Goal: Task Accomplishment & Management: Use online tool/utility

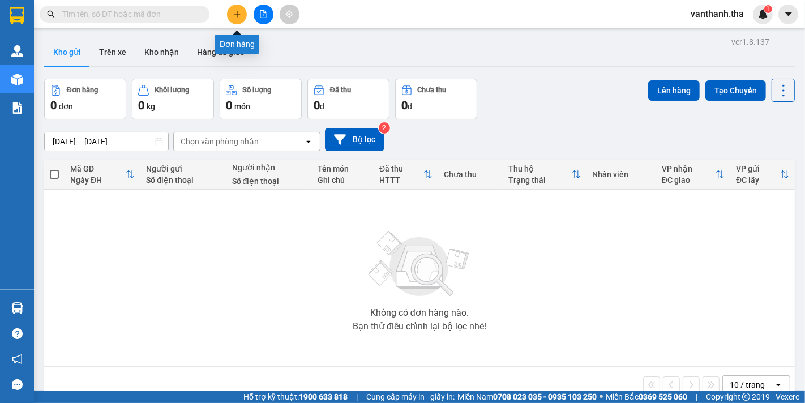
click at [239, 15] on icon "plus" at bounding box center [237, 14] width 8 height 8
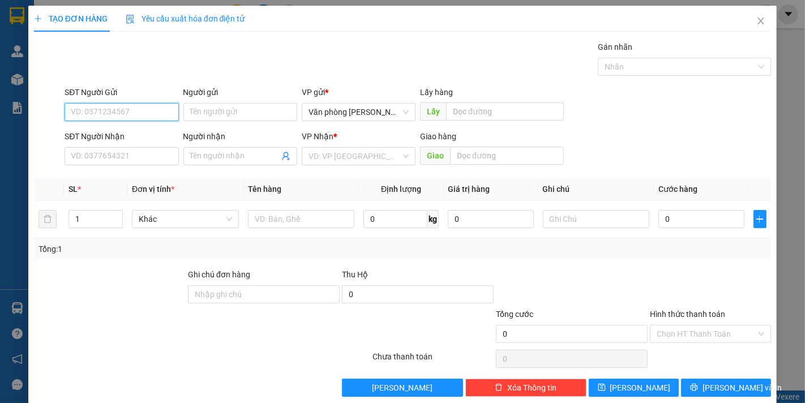
click at [133, 106] on input "SĐT Người Gửi" at bounding box center [122, 112] width 114 height 18
click at [468, 155] on input "text" at bounding box center [507, 156] width 114 height 18
click at [366, 162] on input "search" at bounding box center [355, 156] width 92 height 17
click at [108, 109] on input "SĐT Người Gửi" at bounding box center [122, 112] width 114 height 18
click at [132, 155] on input "SĐT Người Nhận" at bounding box center [122, 156] width 114 height 18
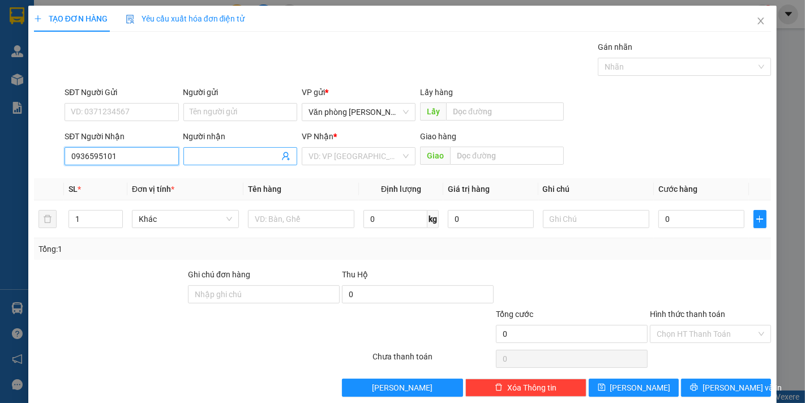
type input "0936595101"
click at [241, 150] on input "Người nhận" at bounding box center [234, 156] width 89 height 12
type input "[PERSON_NAME]"
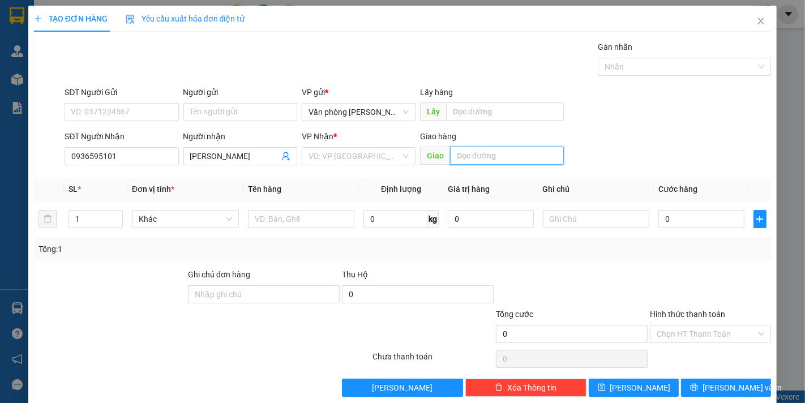
click at [474, 157] on input "text" at bounding box center [507, 156] width 114 height 18
type input "nhà nhân lương"
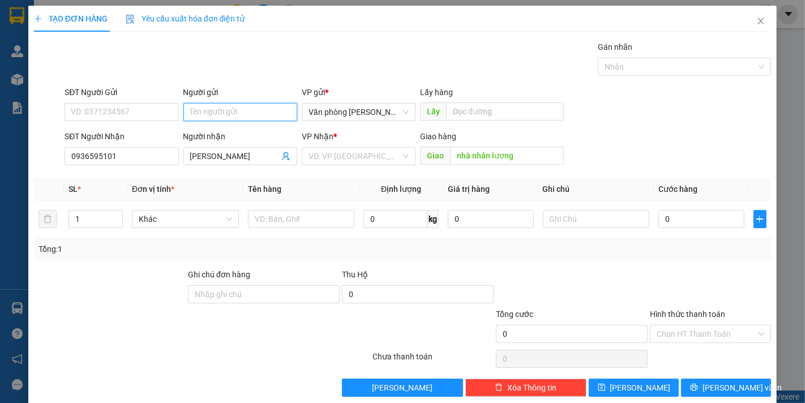
click at [226, 109] on input "Người gửi" at bounding box center [240, 112] width 114 height 18
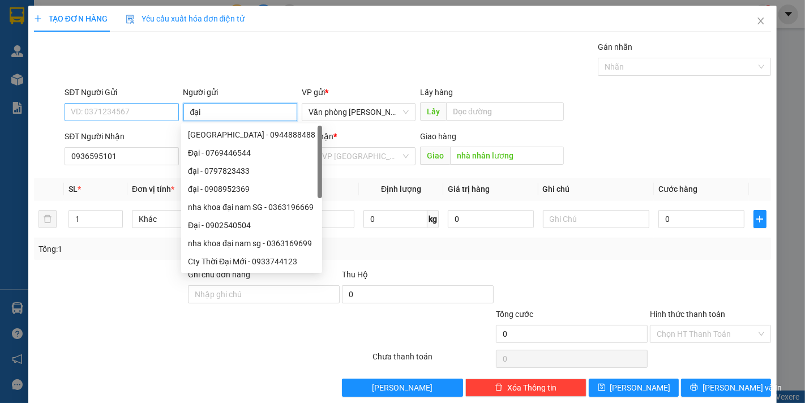
type input "đại"
click at [138, 116] on input "SĐT Người Gửi" at bounding box center [122, 112] width 114 height 18
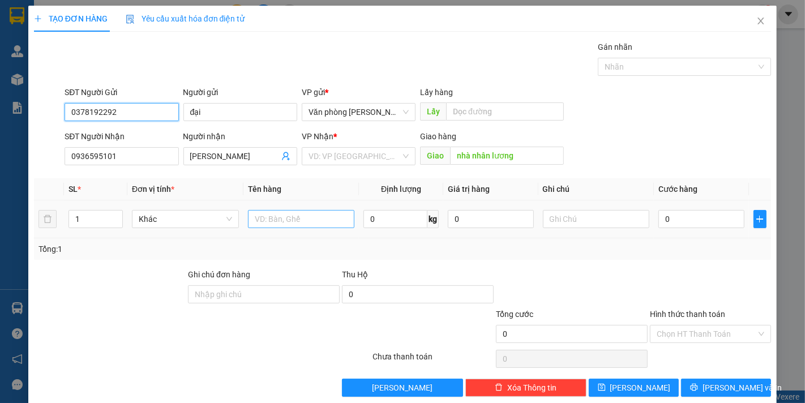
type input "0378192292"
click at [290, 221] on input "text" at bounding box center [301, 219] width 107 height 18
type input "14t xám bộc nilong _giấy"
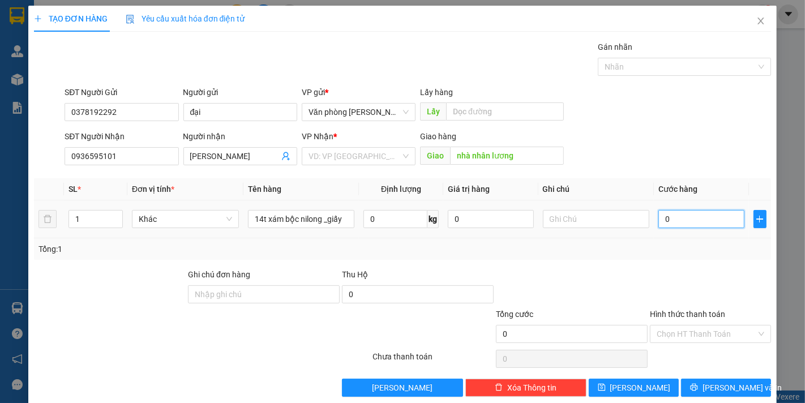
click at [676, 216] on input "0" at bounding box center [700, 219] width 85 height 18
type input "002"
type input "2"
type input "0.021"
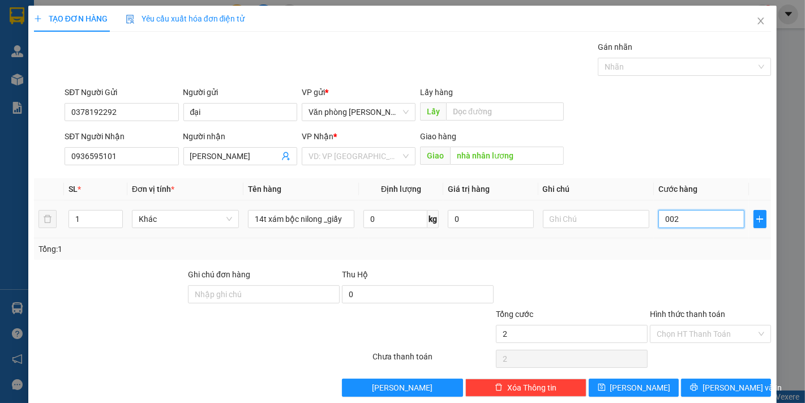
type input "21"
type input "00.210"
type input "210"
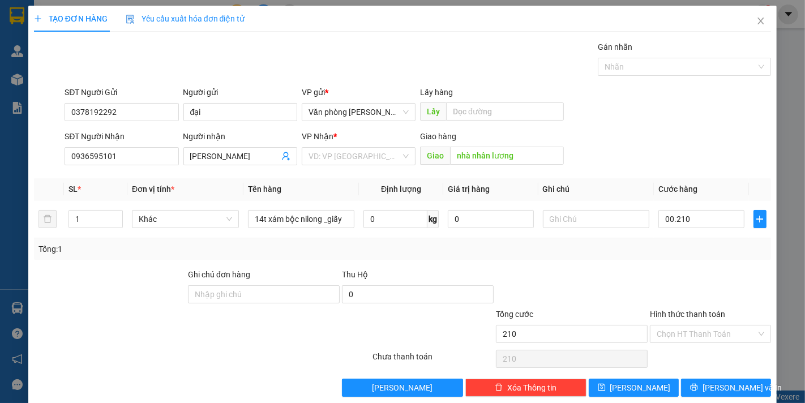
click at [634, 257] on div "Tổng: 1" at bounding box center [402, 249] width 737 height 22
type input "210.000"
click at [698, 383] on icon "printer" at bounding box center [694, 387] width 8 height 8
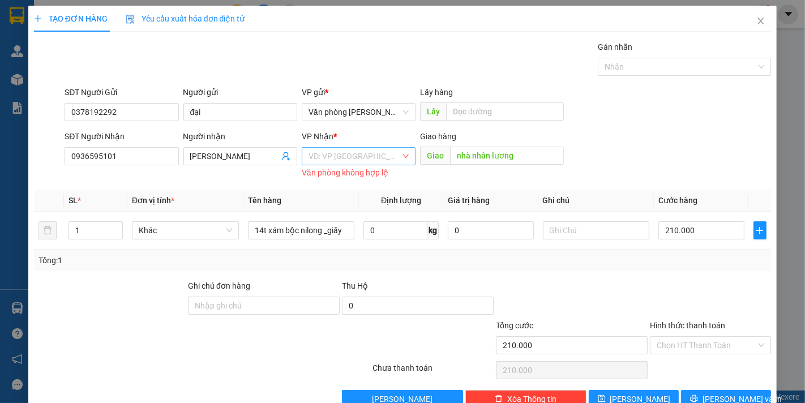
click at [336, 157] on input "search" at bounding box center [355, 156] width 92 height 17
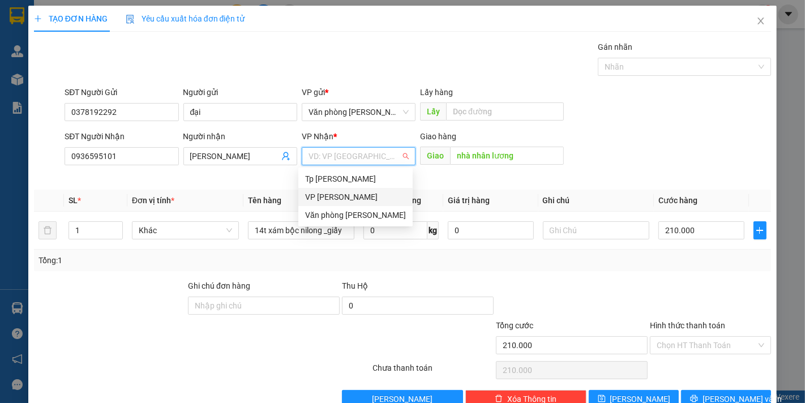
drag, startPoint x: 341, startPoint y: 196, endPoint x: 348, endPoint y: 199, distance: 7.4
click at [341, 196] on div "VP [PERSON_NAME]" at bounding box center [355, 197] width 101 height 12
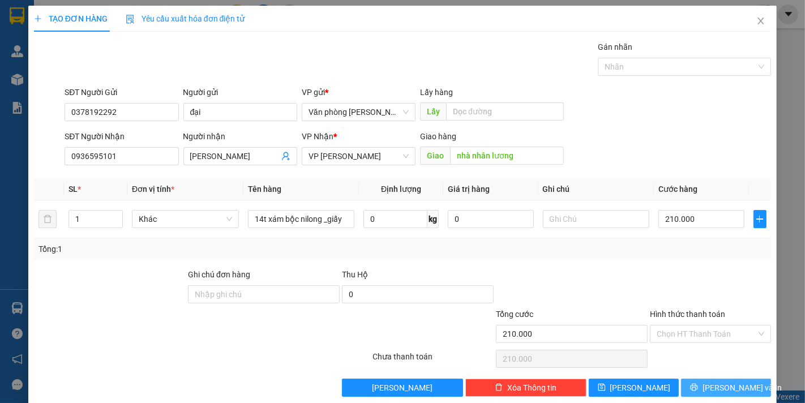
click at [694, 387] on button "[PERSON_NAME] và In" at bounding box center [726, 388] width 90 height 18
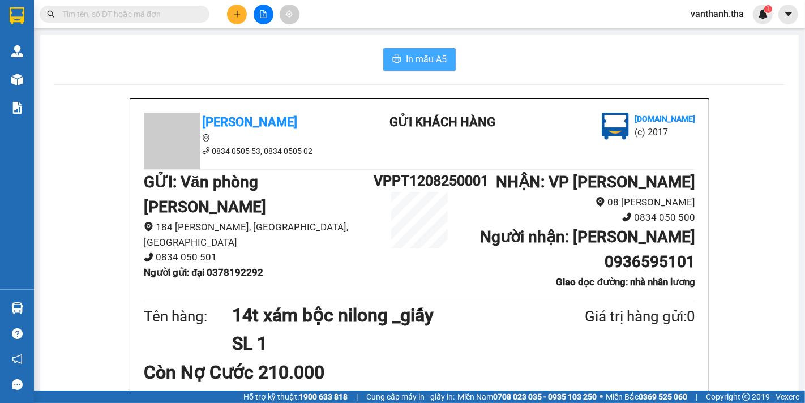
click at [417, 53] on span "In mẫu A5" at bounding box center [426, 59] width 41 height 14
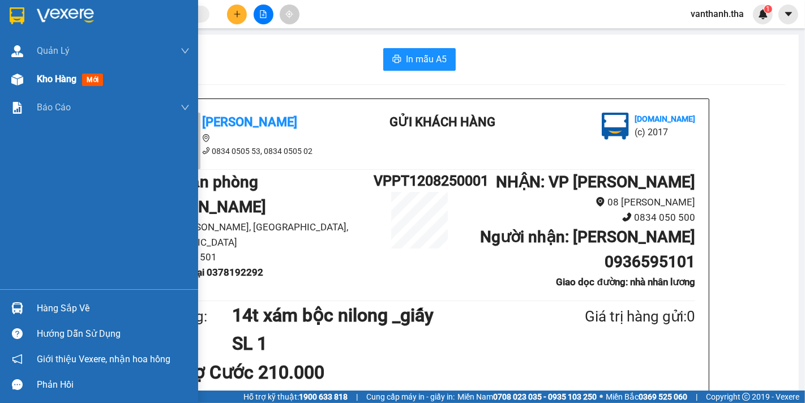
click at [53, 80] on span "Kho hàng" at bounding box center [57, 79] width 40 height 11
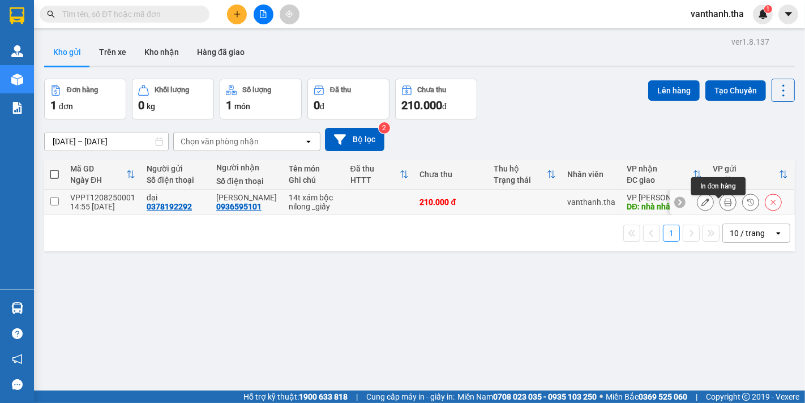
click at [724, 206] on icon at bounding box center [728, 202] width 8 height 8
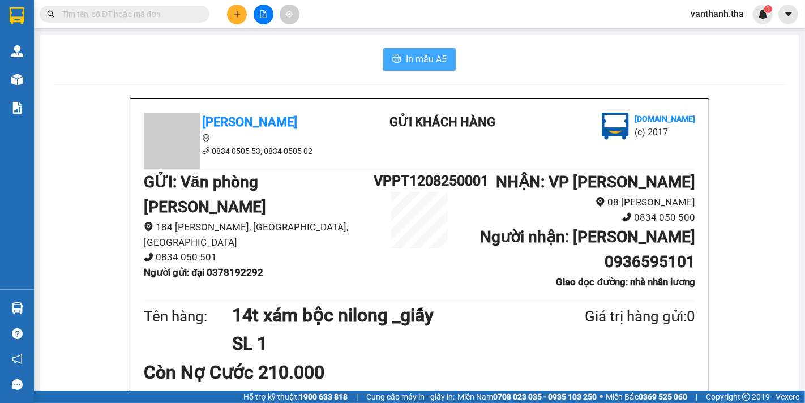
click at [392, 65] on button "In mẫu A5" at bounding box center [419, 59] width 72 height 23
click at [420, 54] on span "In mẫu A5" at bounding box center [426, 59] width 41 height 14
drag, startPoint x: 431, startPoint y: 59, endPoint x: 426, endPoint y: 55, distance: 6.5
click at [431, 58] on span "In mẫu A5" at bounding box center [426, 59] width 41 height 14
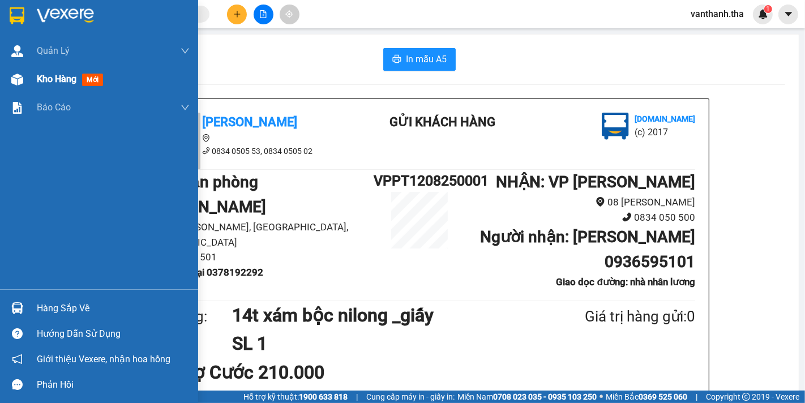
drag, startPoint x: 53, startPoint y: 75, endPoint x: 153, endPoint y: 83, distance: 101.1
click at [55, 75] on span "Kho hàng" at bounding box center [57, 79] width 40 height 11
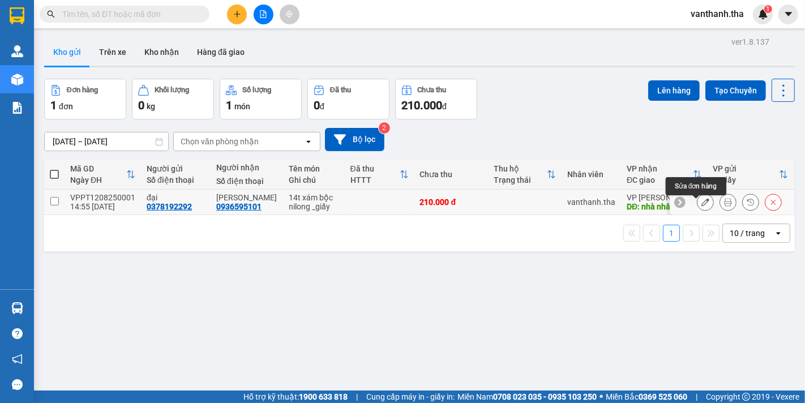
click at [702, 205] on icon at bounding box center [706, 202] width 8 height 8
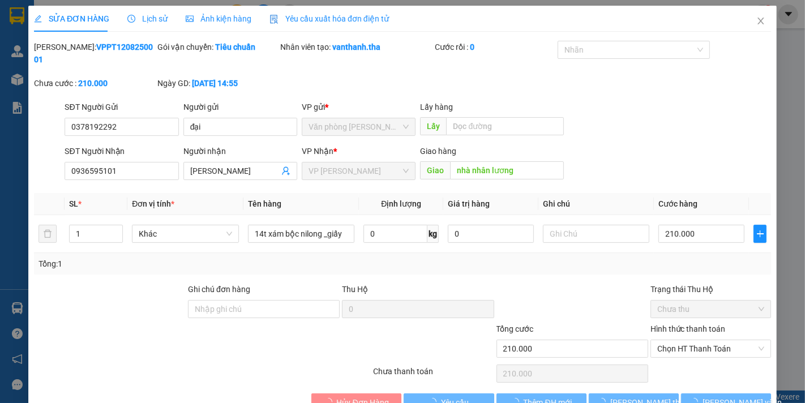
type input "0378192292"
type input "0936595101"
type input "nhà nhân lương"
type input "210.000"
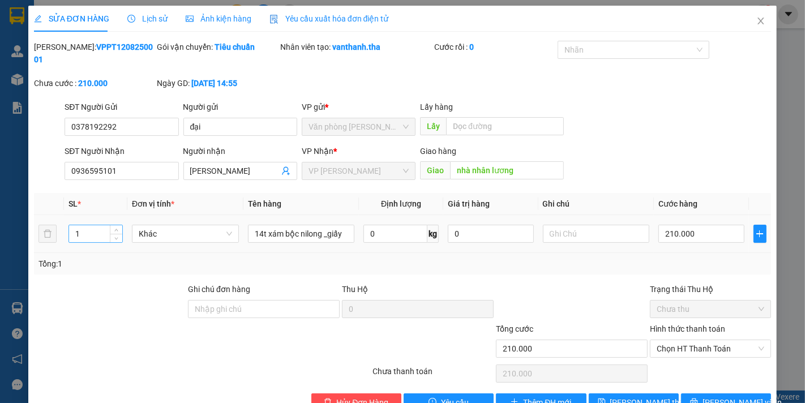
click at [99, 225] on input "1" at bounding box center [95, 233] width 53 height 17
type input "14"
click at [630, 396] on span "[PERSON_NAME] thay đổi" at bounding box center [655, 402] width 91 height 12
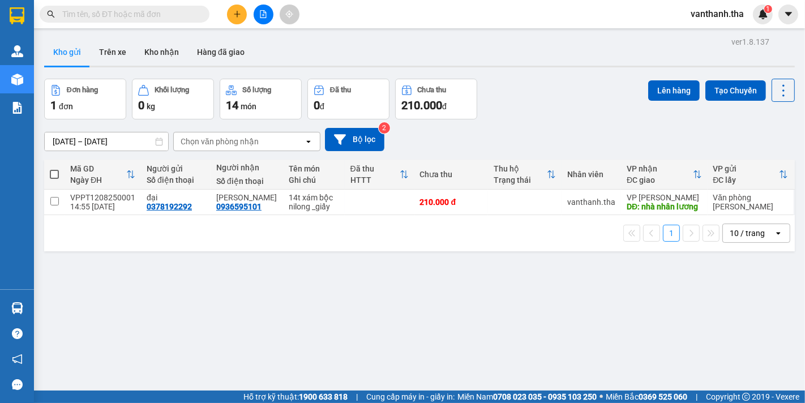
drag, startPoint x: 525, startPoint y: 292, endPoint x: 343, endPoint y: 227, distance: 193.6
click at [525, 292] on div "ver 1.8.137 Kho gửi Trên xe Kho nhận Hàng đã giao Đơn hàng 1 đơn Khối lượng 0 k…" at bounding box center [420, 235] width 760 height 403
click at [53, 205] on input "checkbox" at bounding box center [54, 201] width 8 height 8
checkbox input "true"
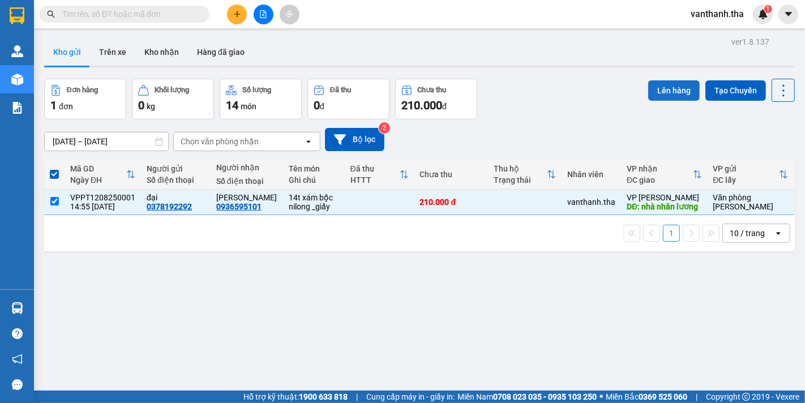
click at [669, 87] on button "Lên hàng" at bounding box center [674, 90] width 52 height 20
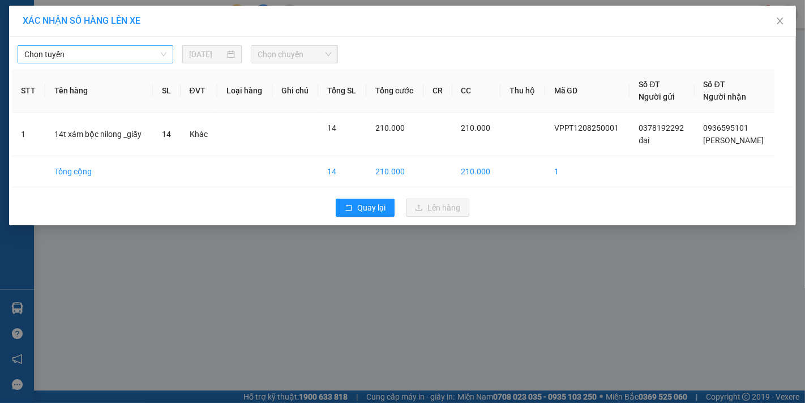
click at [133, 57] on span "Chọn tuyến" at bounding box center [95, 54] width 142 height 17
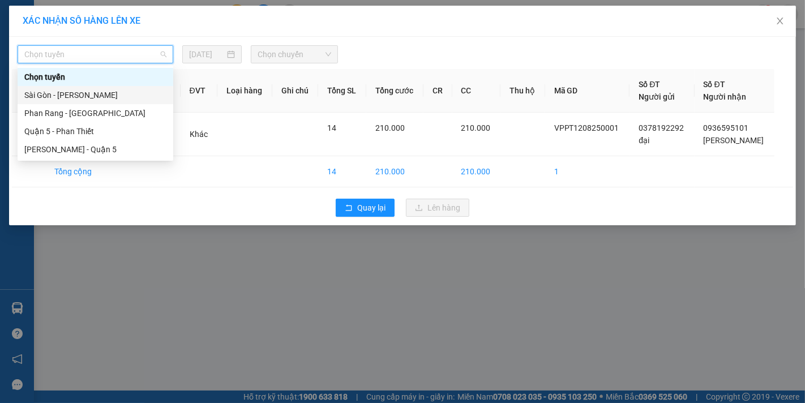
click at [106, 95] on div "Sài Gòn - [PERSON_NAME]" at bounding box center [95, 95] width 142 height 12
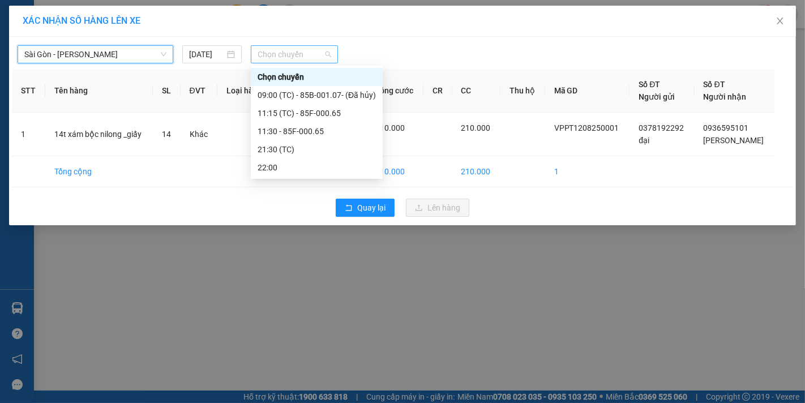
click at [290, 57] on span "Chọn chuyến" at bounding box center [295, 54] width 74 height 17
click at [298, 116] on div "11:15 (TC) - 85F-000.65" at bounding box center [317, 113] width 118 height 12
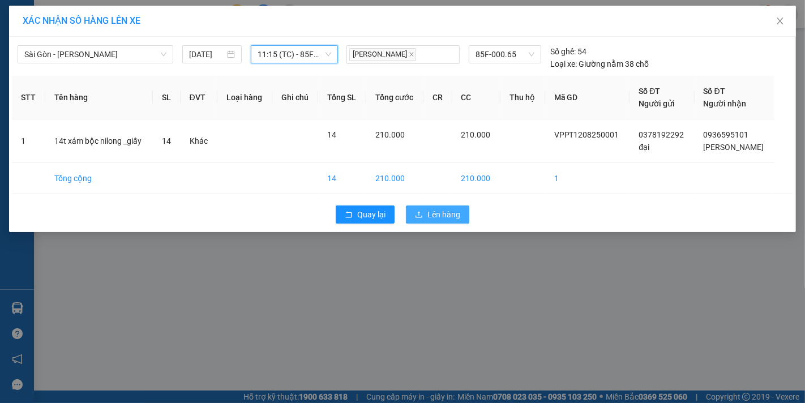
click at [445, 215] on span "Lên hàng" at bounding box center [443, 214] width 33 height 12
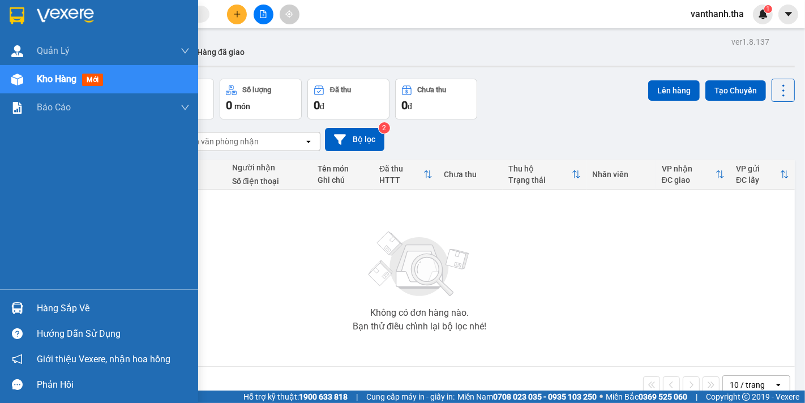
drag, startPoint x: 58, startPoint y: 81, endPoint x: 421, endPoint y: 186, distance: 377.7
click at [57, 82] on span "Kho hàng" at bounding box center [57, 79] width 40 height 11
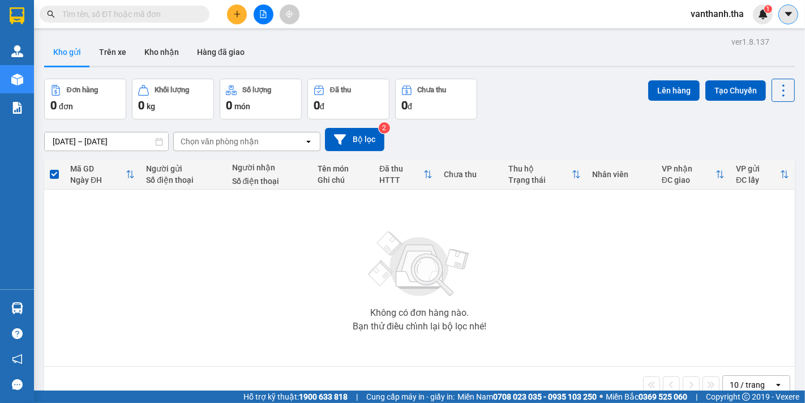
click at [785, 14] on icon "caret-down" at bounding box center [789, 14] width 10 height 10
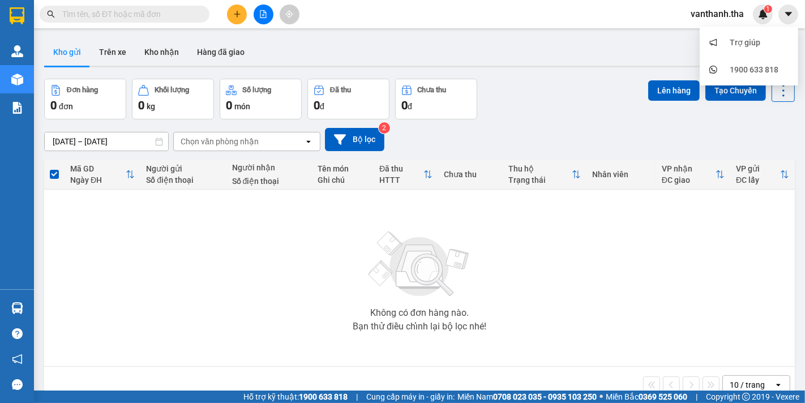
click at [467, 43] on div "Kho gửi Trên xe Kho nhận Hàng đã giao" at bounding box center [419, 54] width 751 height 30
